Goal: Register for event/course

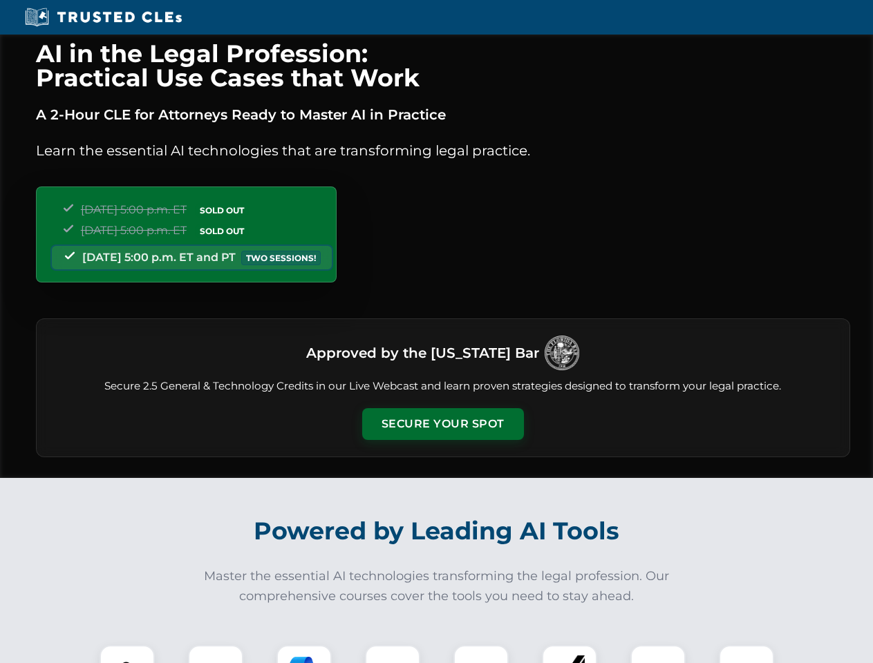
click at [442, 424] on button "Secure Your Spot" at bounding box center [443, 424] width 162 height 32
click at [127, 654] on img at bounding box center [127, 673] width 40 height 40
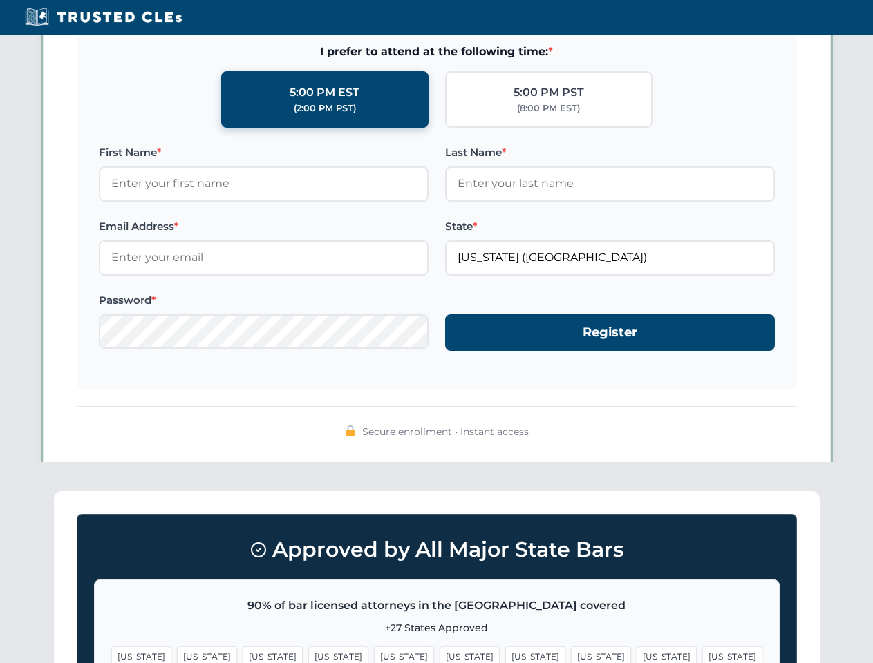
click at [505, 654] on span "[US_STATE]" at bounding box center [535, 657] width 60 height 20
click at [636, 654] on span "[US_STATE]" at bounding box center [666, 657] width 60 height 20
